Goal: Obtain resource: Download file/media

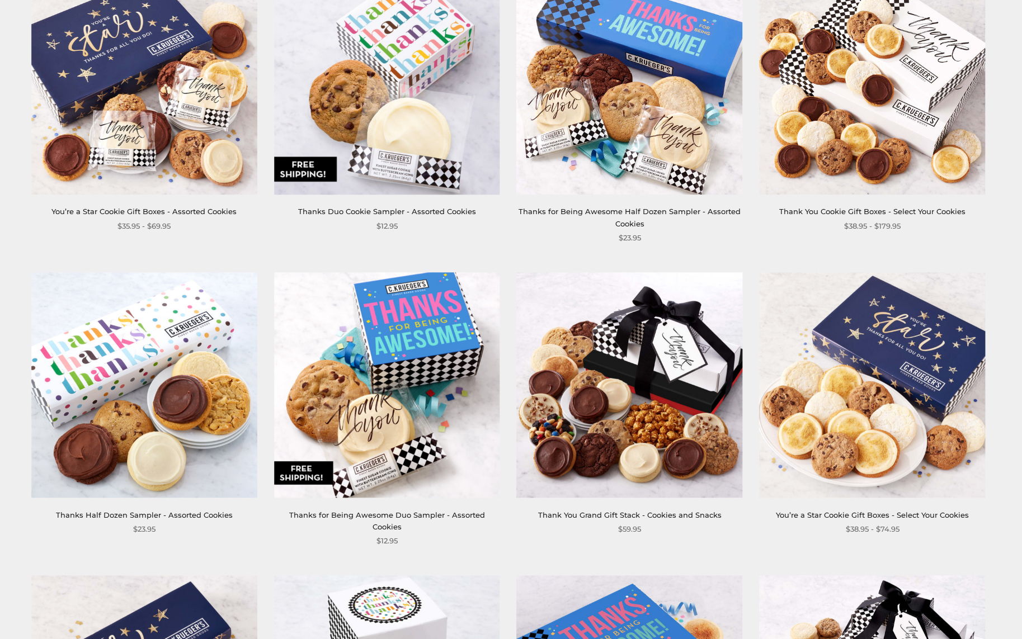
scroll to position [145, 0]
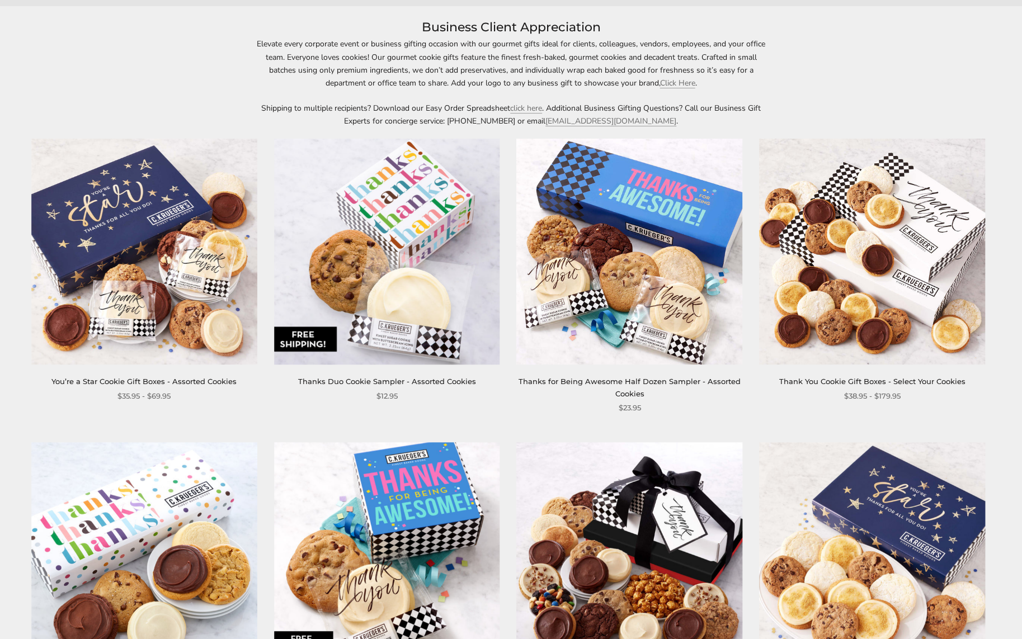
click at [436, 333] on img at bounding box center [387, 252] width 226 height 226
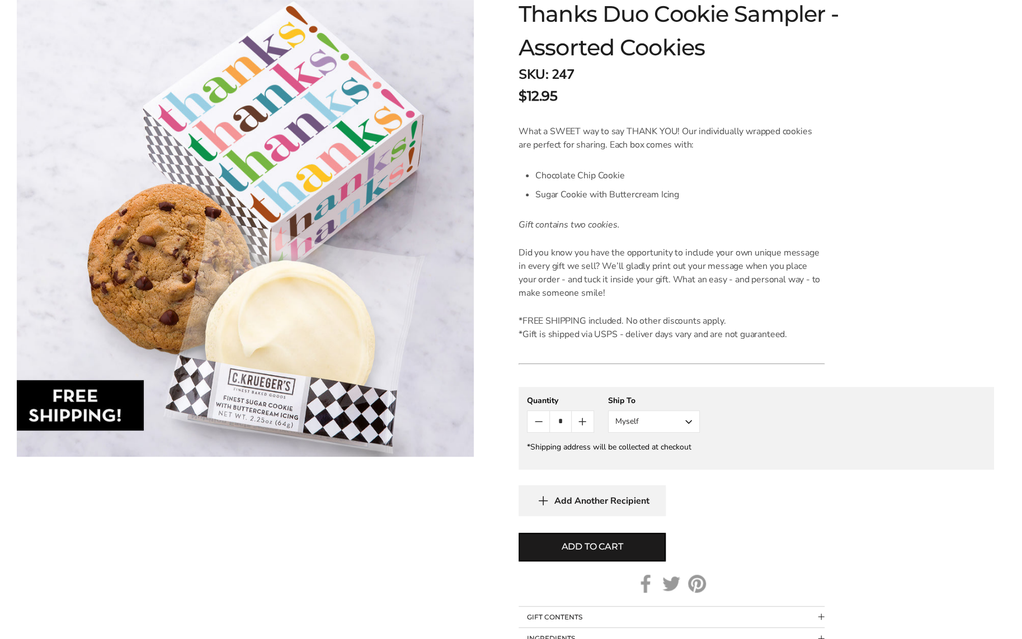
scroll to position [224, 0]
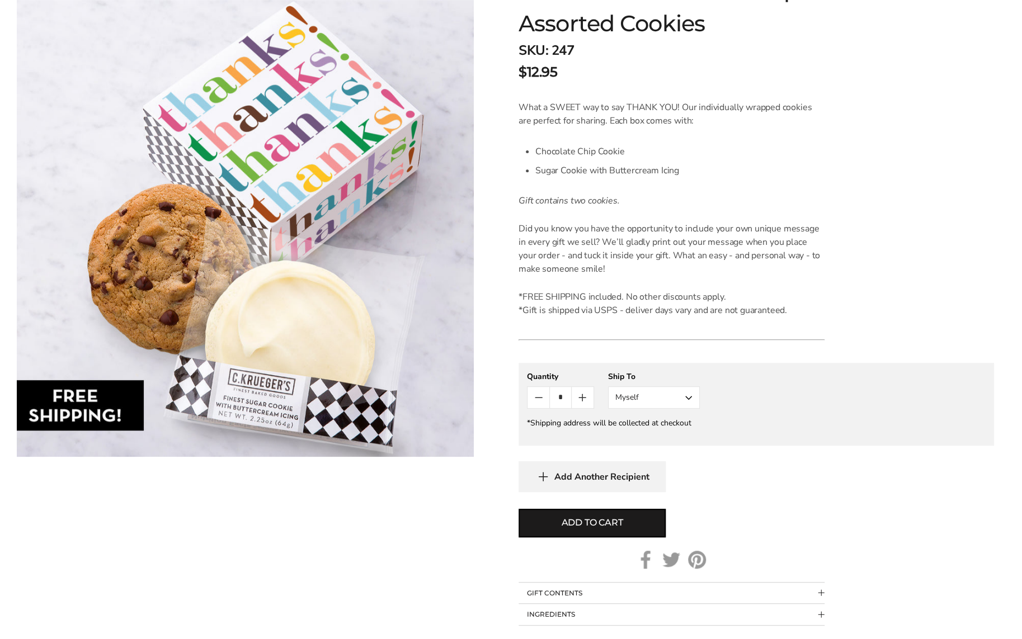
click at [632, 394] on button "Myself" at bounding box center [654, 398] width 92 height 22
click at [633, 431] on button "Other Recipient" at bounding box center [654, 439] width 91 height 20
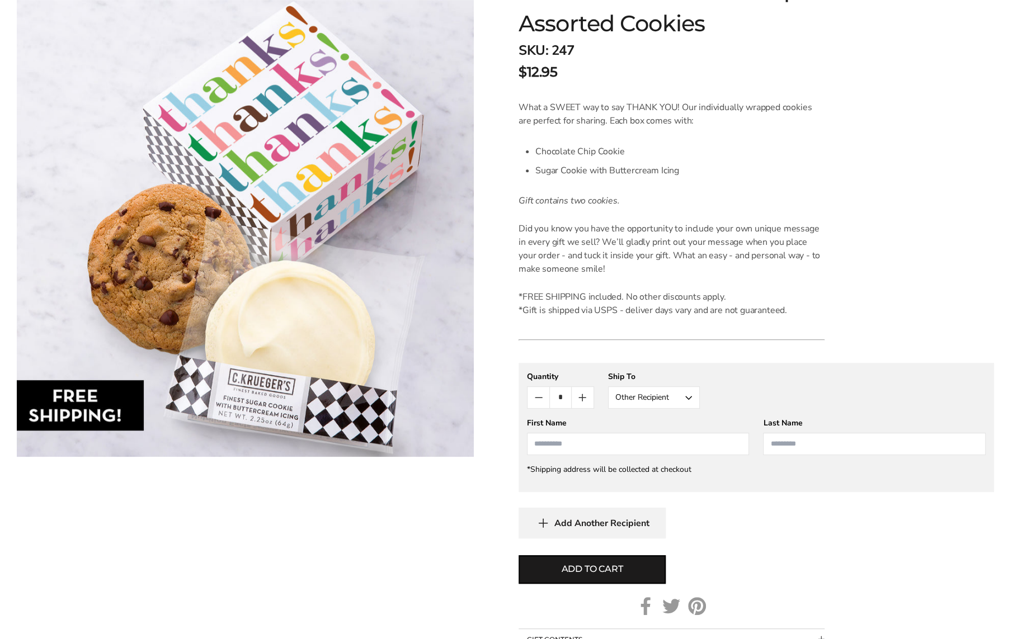
click at [584, 391] on icon "Count plus" at bounding box center [582, 397] width 13 height 13
type input "*"
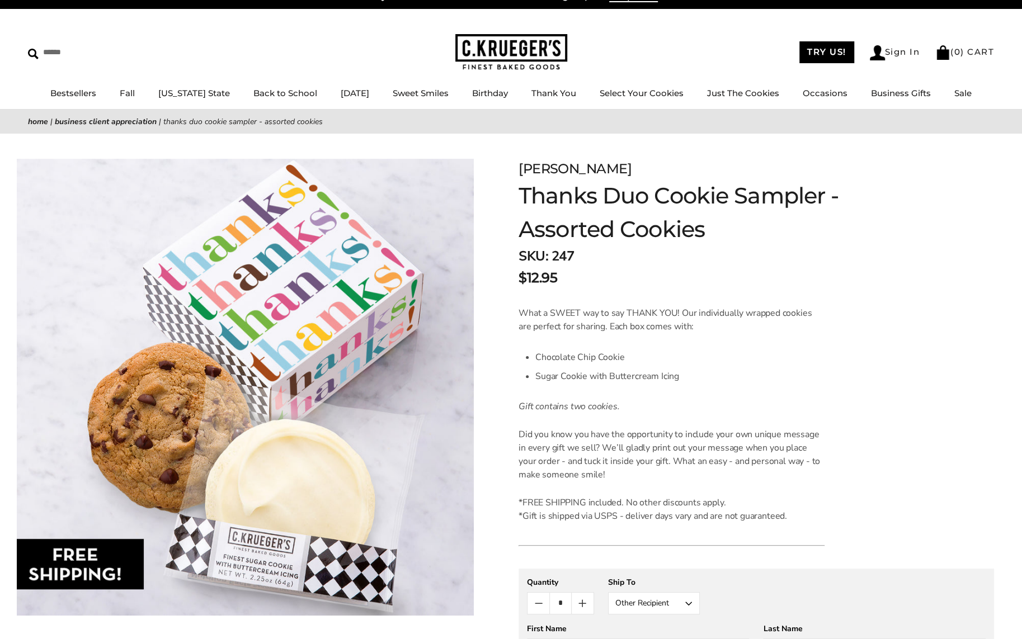
scroll to position [0, 0]
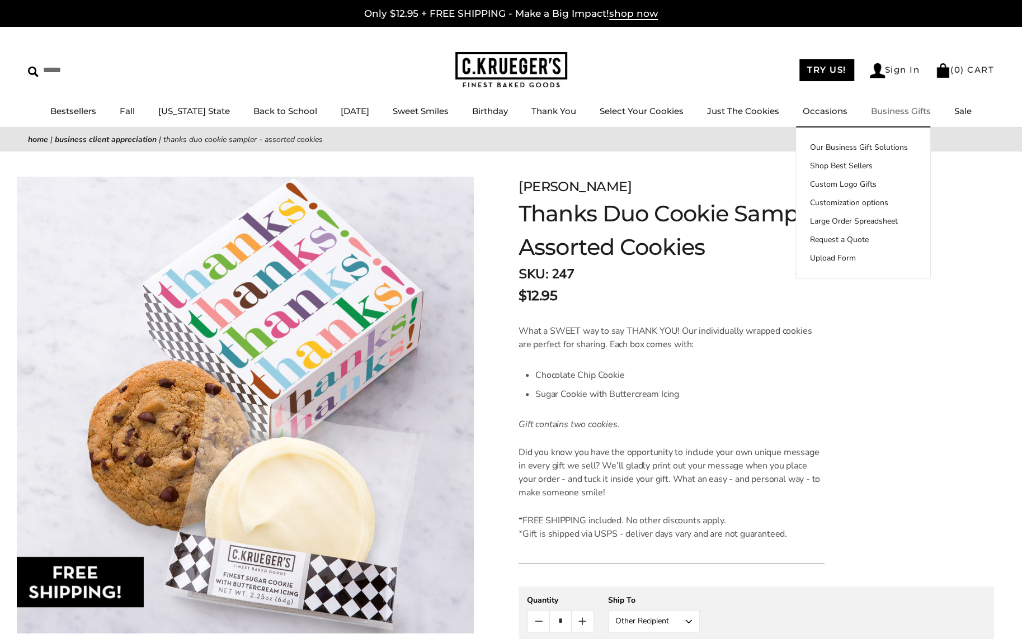
click at [886, 107] on link "Business Gifts" at bounding box center [901, 111] width 60 height 11
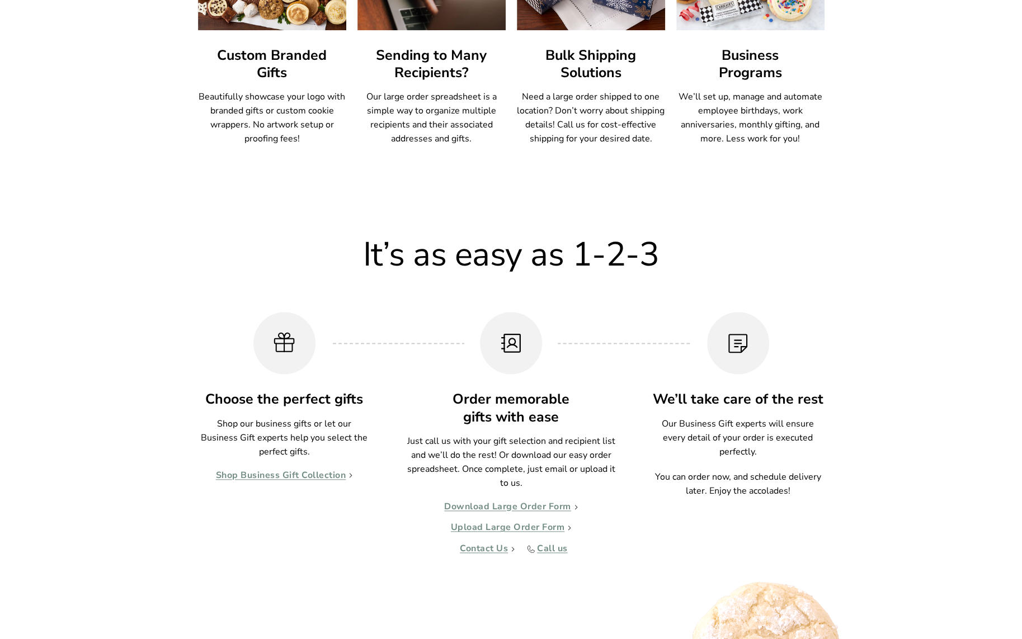
scroll to position [839, 0]
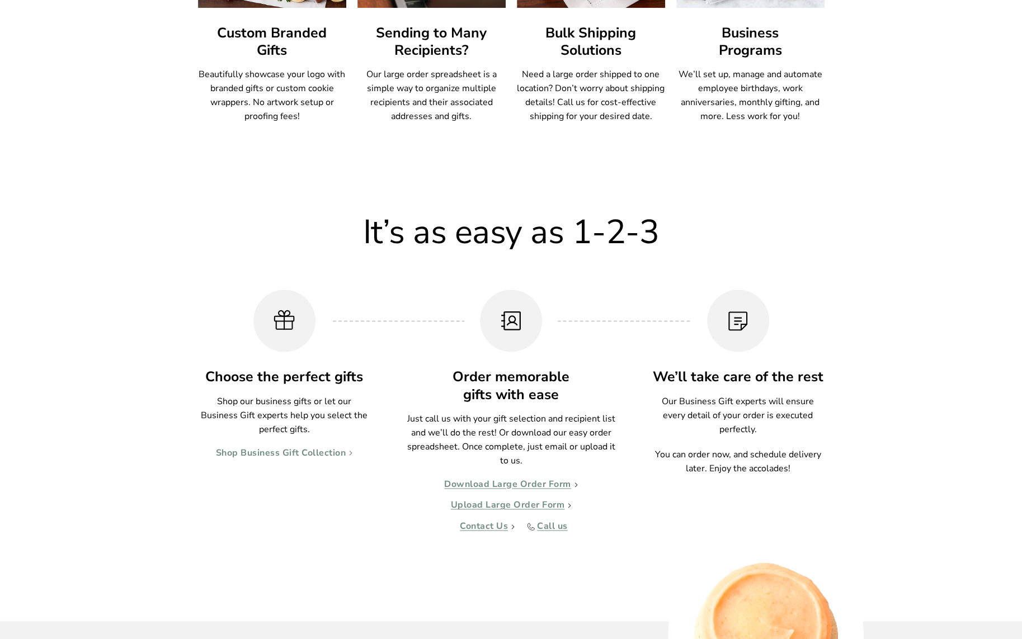
click at [336, 455] on link "Shop Business Gift Collection" at bounding box center [284, 453] width 137 height 11
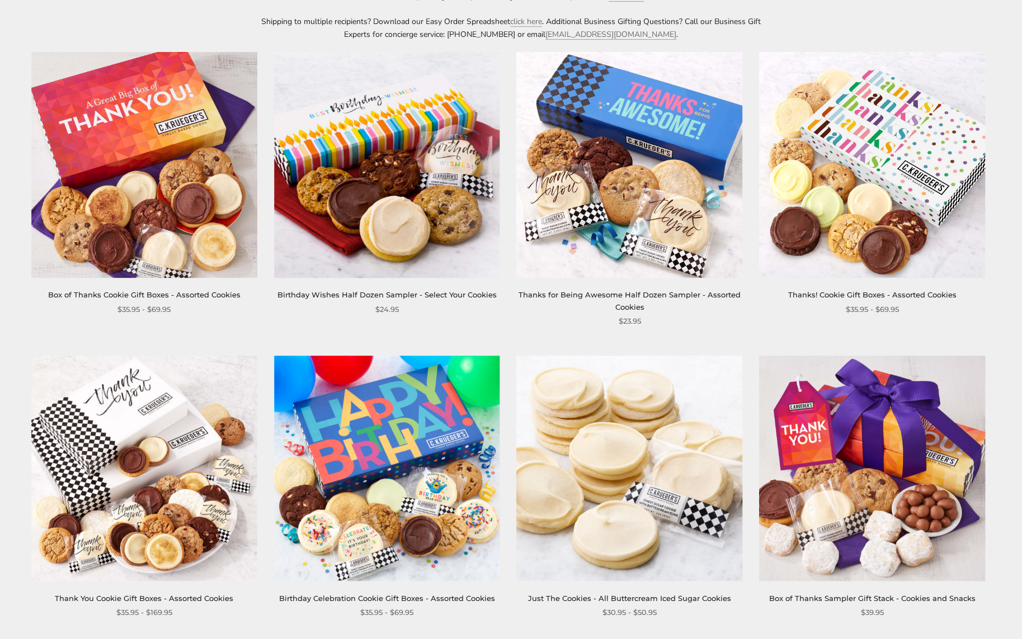
scroll to position [224, 0]
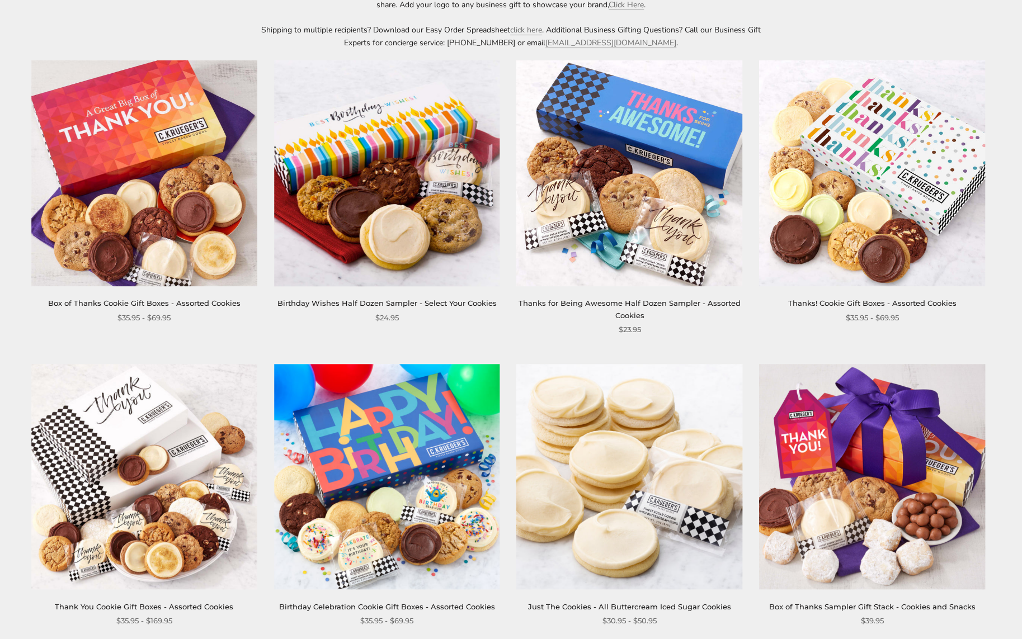
click at [634, 307] on link "Thanks for Being Awesome Half Dozen Sampler - Assorted Cookies" at bounding box center [630, 309] width 222 height 21
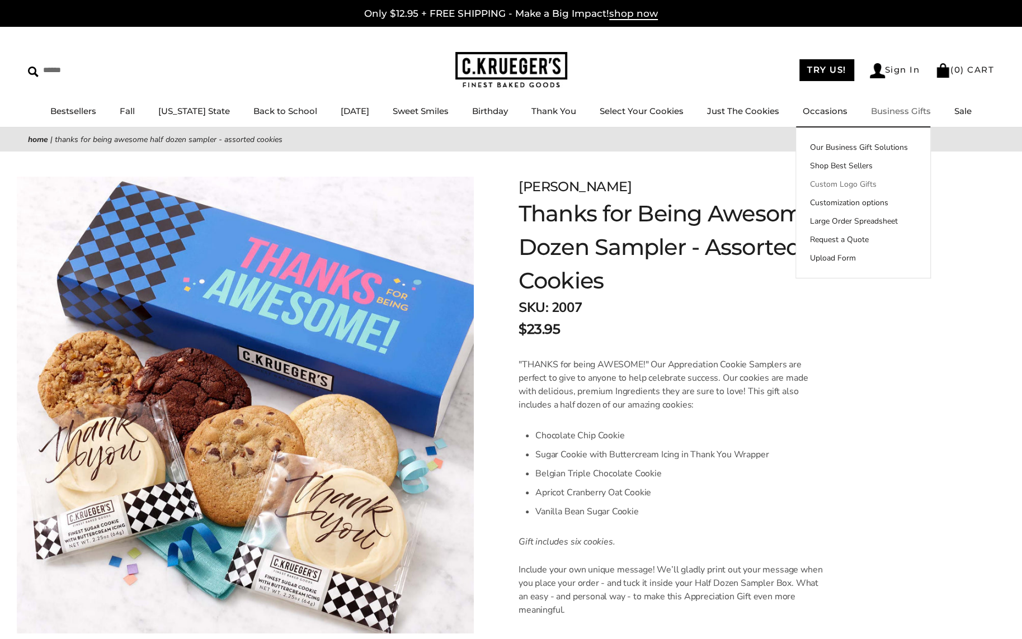
click at [853, 181] on link "Custom Logo Gifts" at bounding box center [863, 184] width 134 height 12
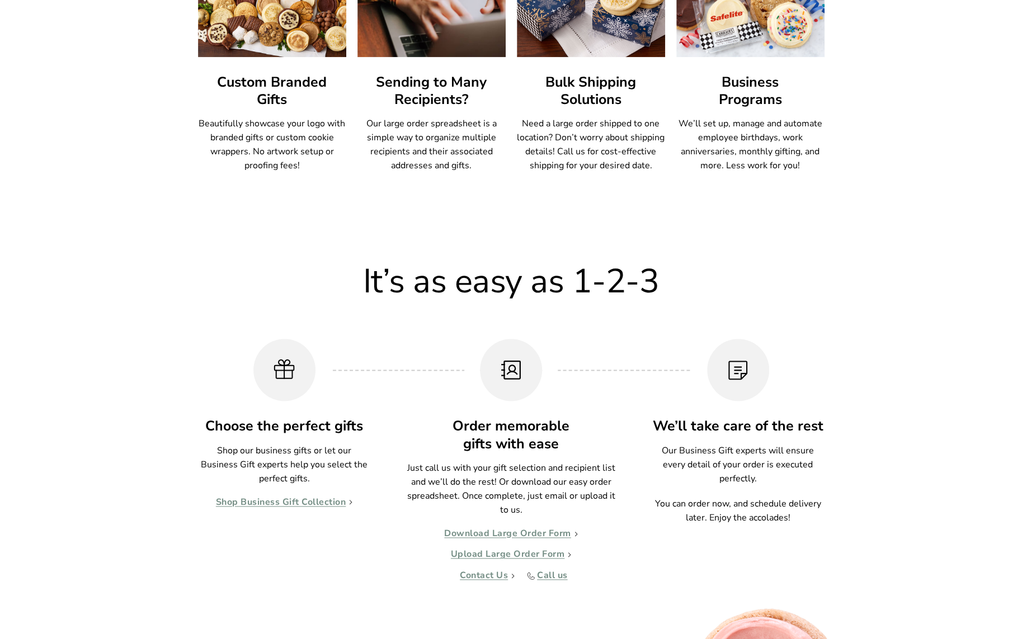
scroll to position [818, 0]
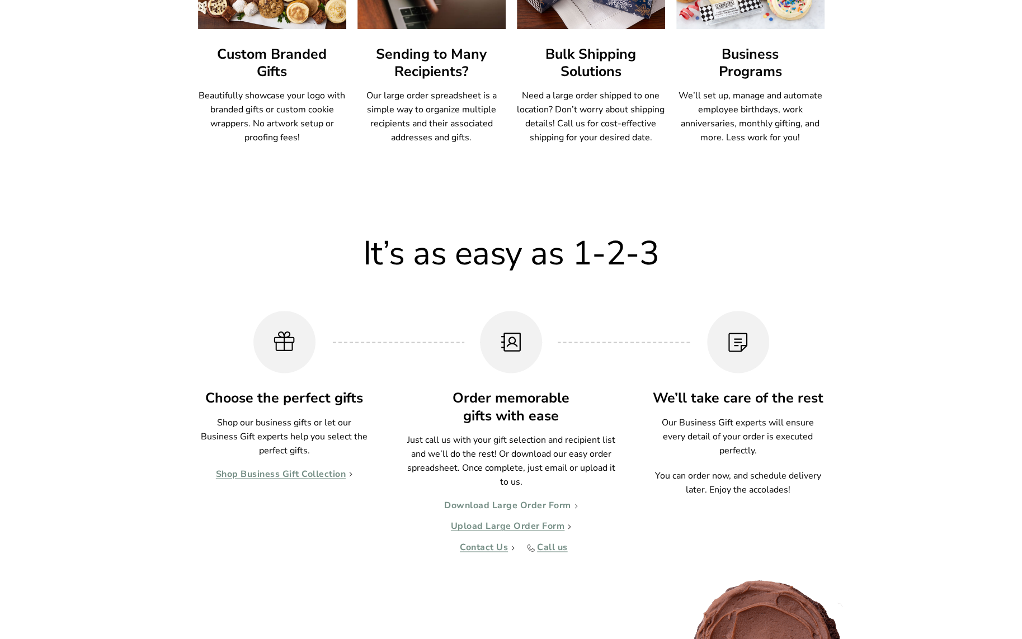
click at [515, 510] on link "Download Large Order Form" at bounding box center [511, 506] width 134 height 11
